Goal: Task Accomplishment & Management: Manage account settings

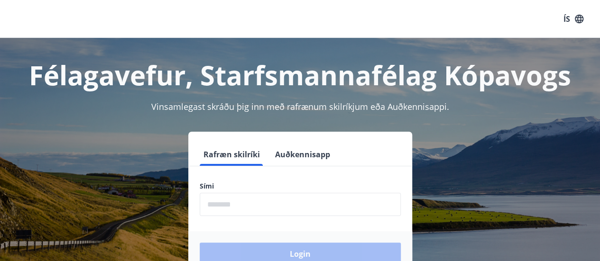
click at [311, 208] on input "phone" at bounding box center [300, 204] width 201 height 23
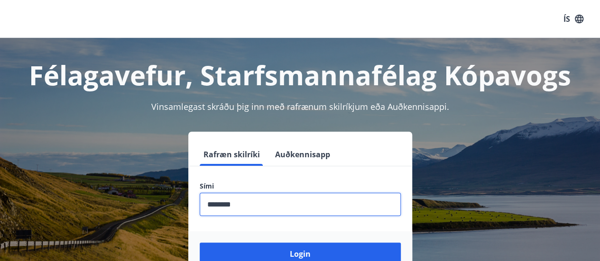
scroll to position [47, 0]
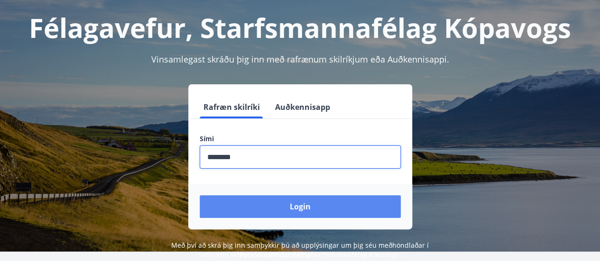
type input "********"
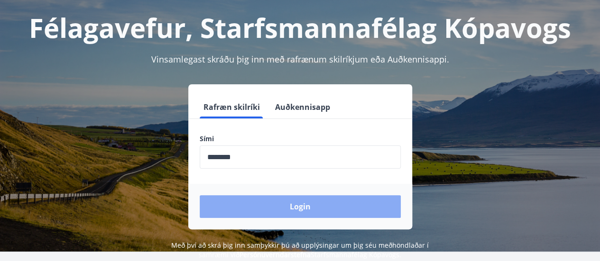
click at [315, 208] on button "Login" at bounding box center [300, 206] width 201 height 23
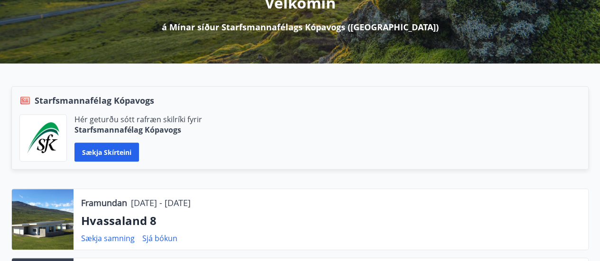
scroll to position [142, 0]
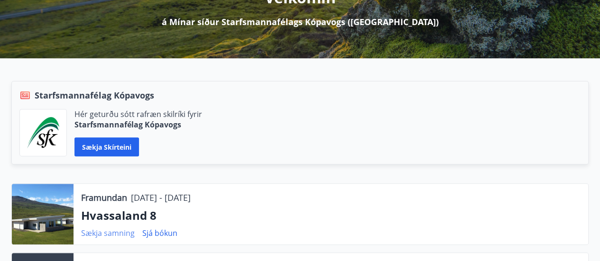
click at [118, 234] on link "Sækja samning" at bounding box center [108, 233] width 54 height 10
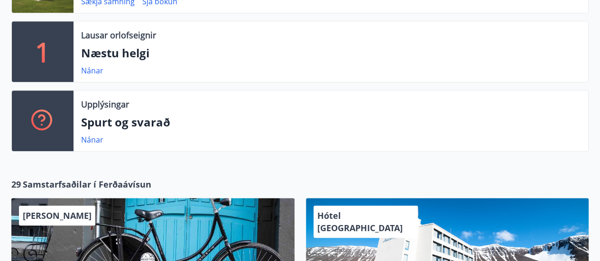
scroll to position [284, 0]
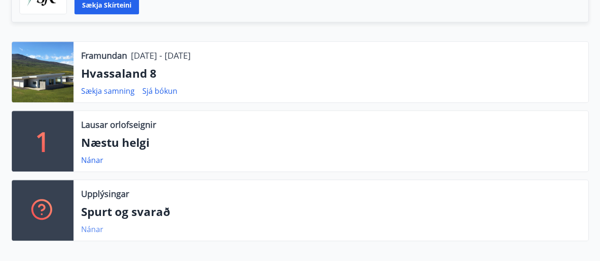
click at [94, 230] on link "Nánar" at bounding box center [92, 229] width 22 height 10
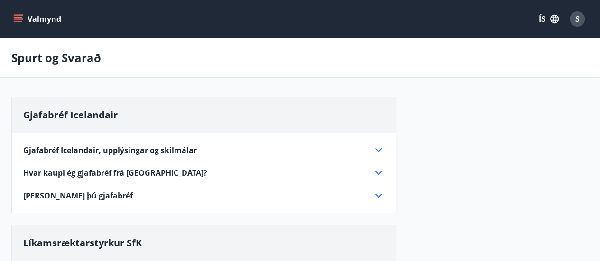
click at [375, 145] on icon at bounding box center [378, 150] width 11 height 11
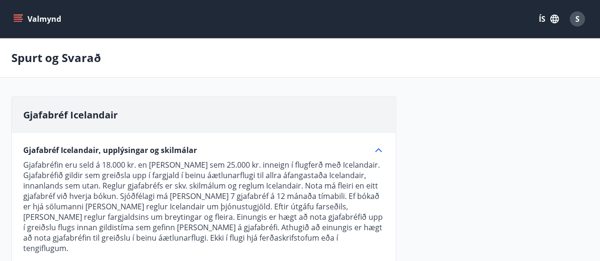
click at [575, 17] on span "S" at bounding box center [577, 19] width 4 height 10
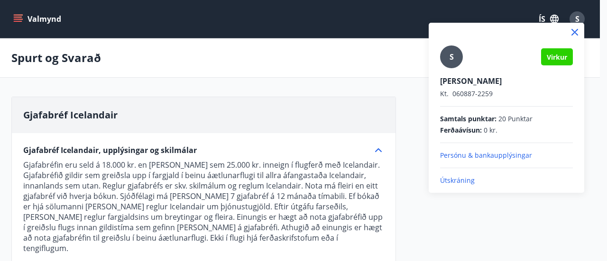
click at [457, 181] on p "Útskráning" at bounding box center [506, 180] width 133 height 9
